Goal: Find specific page/section: Find specific page/section

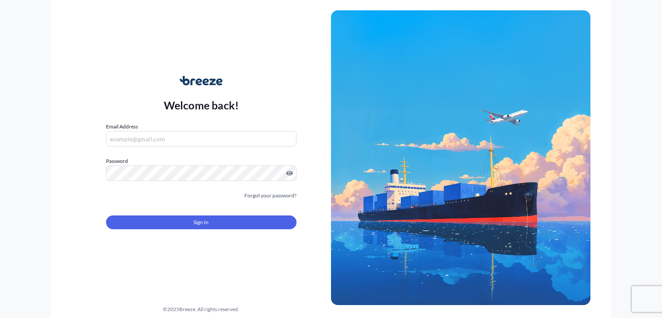
type input "[EMAIL_ADDRESS][DOMAIN_NAME]"
click at [229, 114] on div "Welcome back! Email Address [EMAIL_ADDRESS][DOMAIN_NAME] Password Must include:…" at bounding box center [202, 158] width 260 height 198
click at [201, 223] on span "Sign In" at bounding box center [201, 222] width 15 height 9
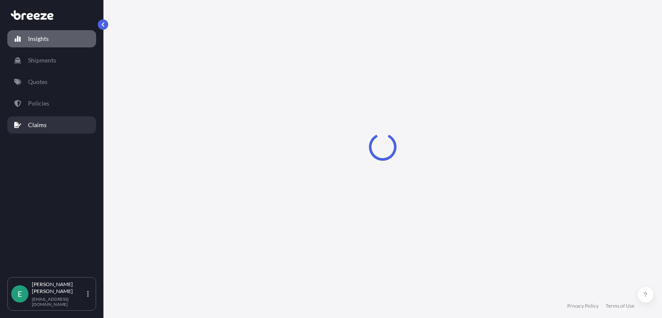
select select "2025"
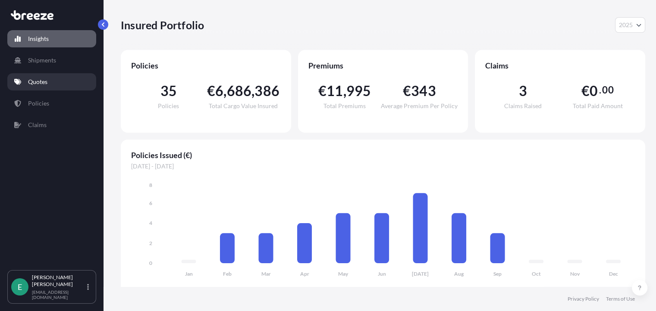
click at [42, 81] on p "Quotes" at bounding box center [37, 82] width 19 height 9
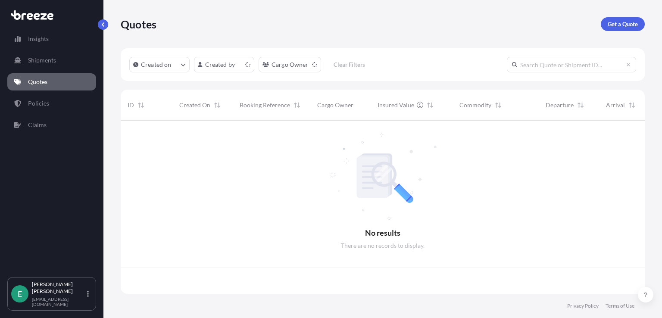
scroll to position [171, 517]
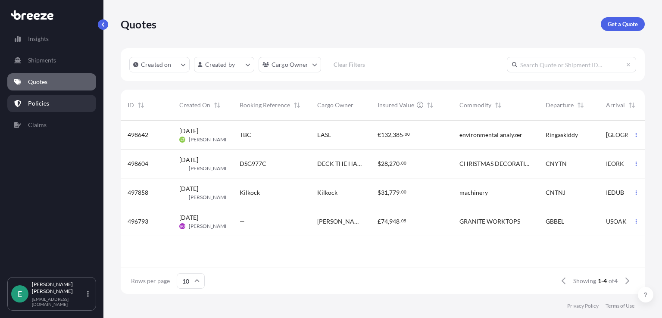
click at [50, 102] on link "Policies" at bounding box center [51, 103] width 89 height 17
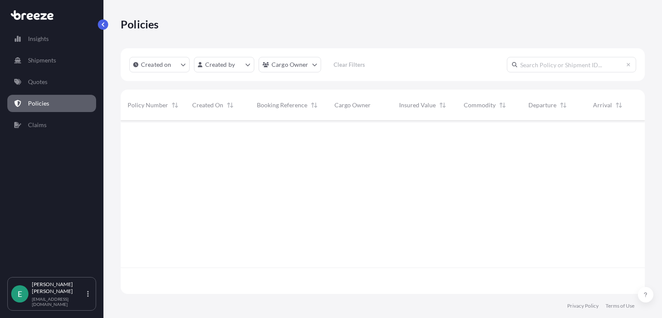
scroll to position [171, 517]
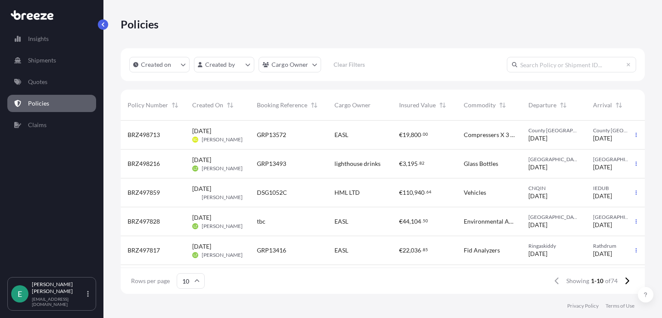
click at [276, 191] on span "DSG1052C" at bounding box center [272, 192] width 30 height 9
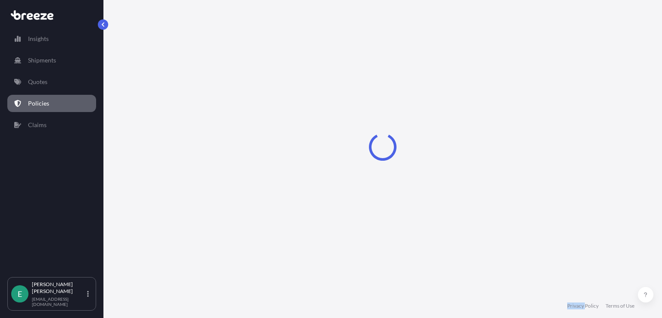
click at [276, 191] on div "Loading" at bounding box center [383, 147] width 524 height 294
